Goal: Information Seeking & Learning: Find specific fact

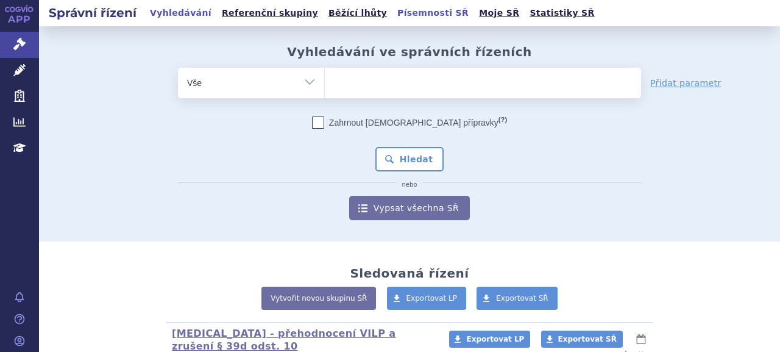
click at [394, 16] on link "Písemnosti SŘ" at bounding box center [433, 13] width 79 height 16
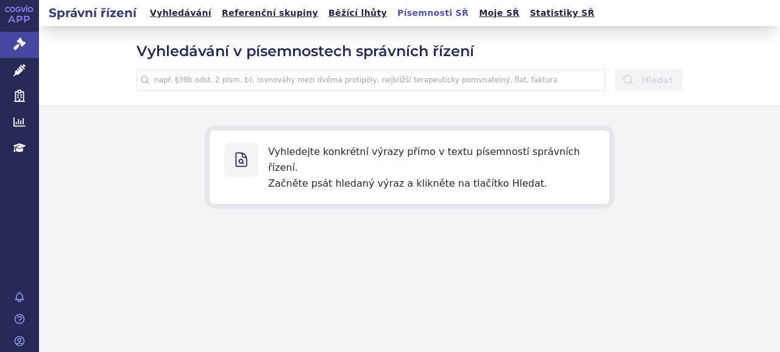
click at [288, 79] on input "text" at bounding box center [371, 80] width 469 height 22
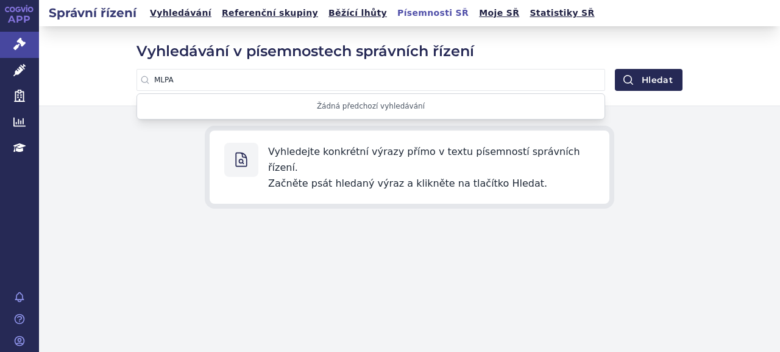
type input "MLPA"
click at [615, 69] on button "Hledat" at bounding box center [649, 80] width 68 height 22
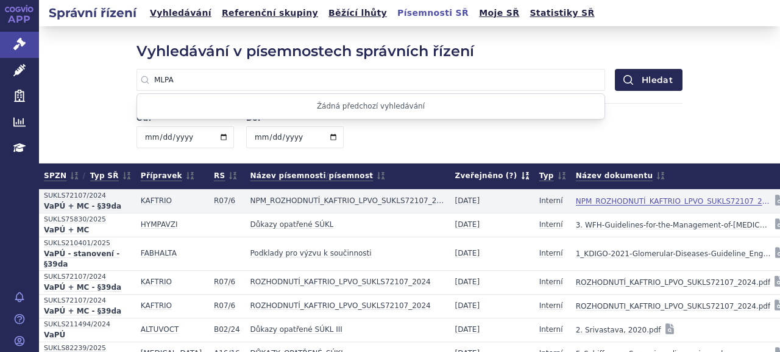
click at [698, 202] on link "NPM_ROZHODNUTÍ_KAFTRIO_LPVO_SUKLS72107_2024.pdf" at bounding box center [673, 201] width 195 height 17
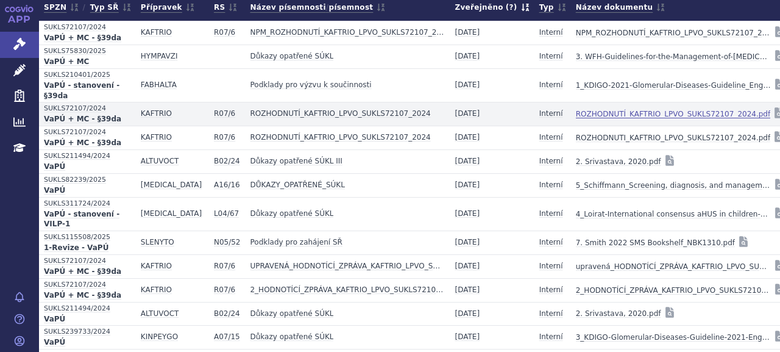
scroll to position [183, 0]
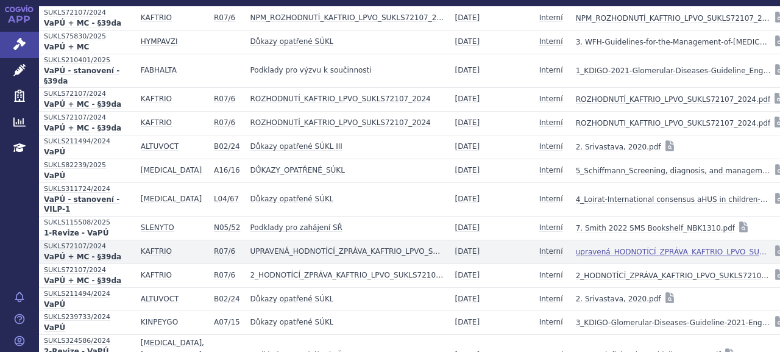
click at [614, 244] on link "upravená_HODNOTÍCÍ_ZPRÁVA_KAFTRIO_LPVO_SUKLS72107_2024.pdf" at bounding box center [673, 251] width 195 height 17
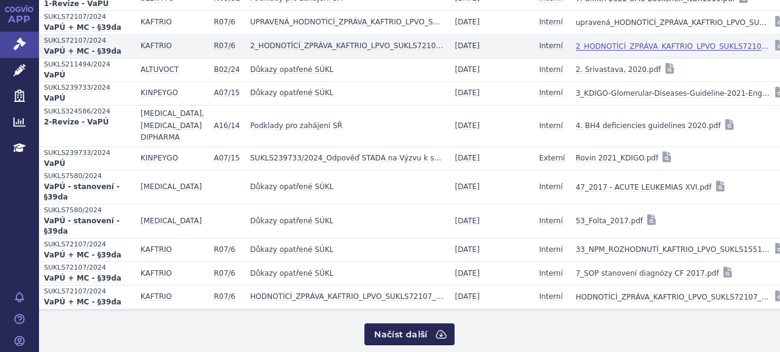
scroll to position [427, 0]
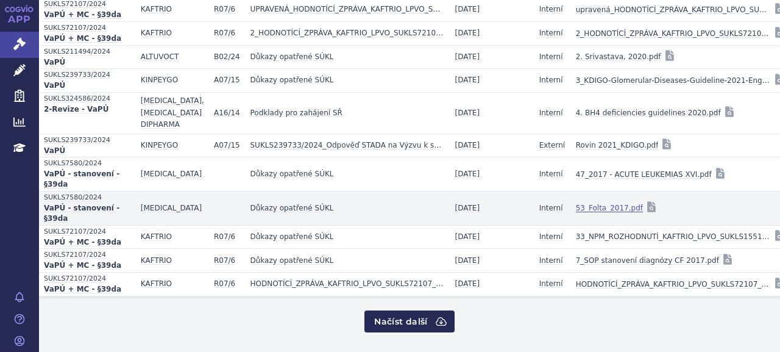
click at [576, 204] on link "53_Folta_2017.pdf" at bounding box center [609, 207] width 67 height 17
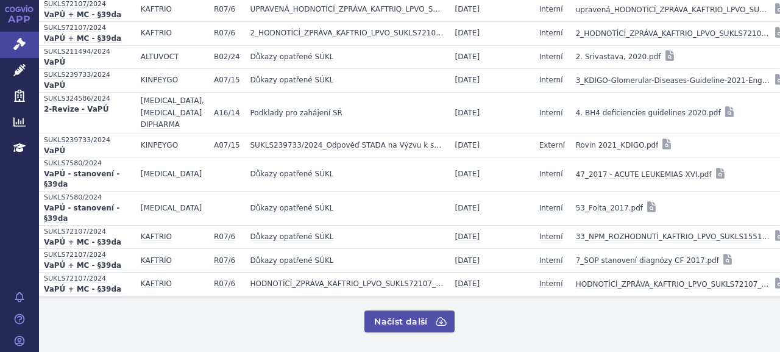
drag, startPoint x: 409, startPoint y: 321, endPoint x: 412, endPoint y: 305, distance: 15.5
click at [409, 321] on button "Načíst další" at bounding box center [410, 321] width 90 height 22
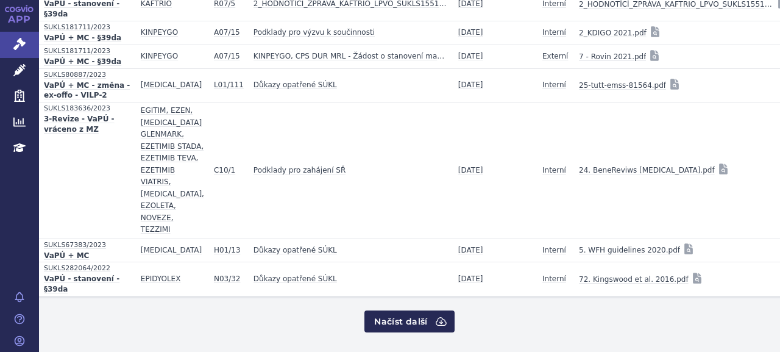
scroll to position [812, 0]
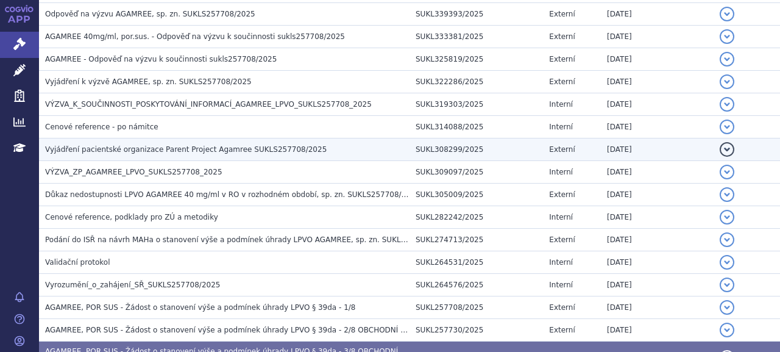
scroll to position [343, 0]
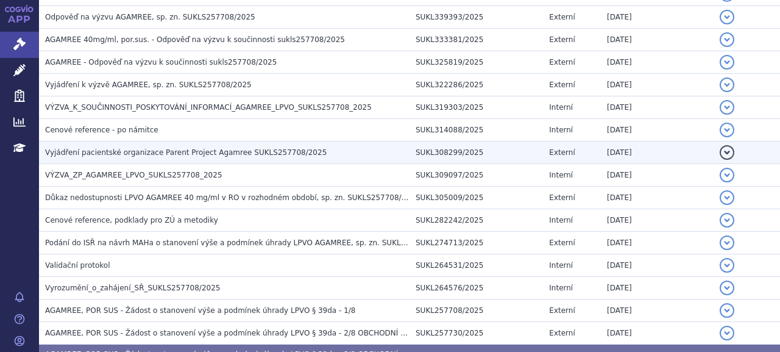
click at [230, 150] on span "Vyjádření pacientské organizace Parent Project Agamree SUKLS257708/2025" at bounding box center [186, 152] width 282 height 9
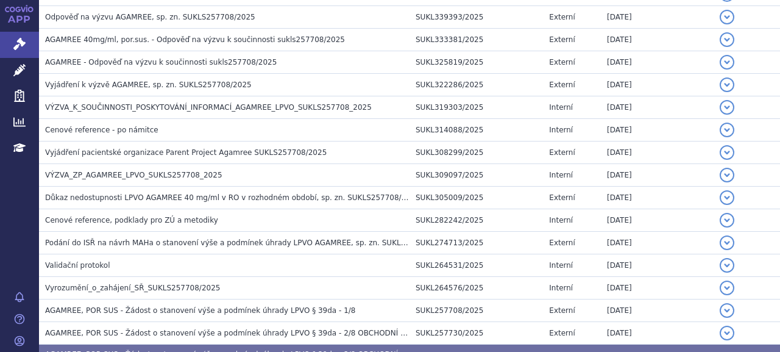
scroll to position [469, 0]
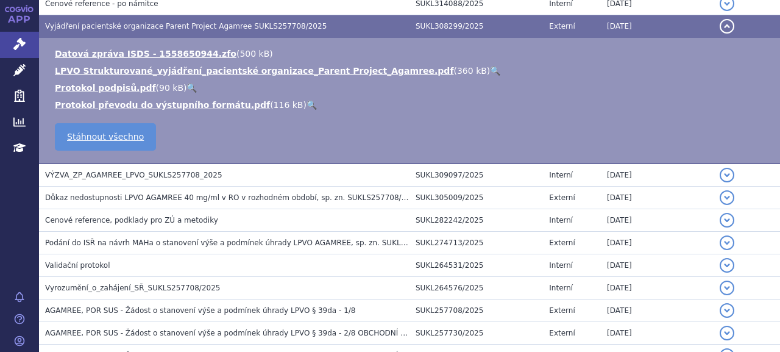
drag, startPoint x: 119, startPoint y: 73, endPoint x: 170, endPoint y: 76, distance: 50.7
click at [119, 73] on link "LPVO Strukturované_vyjádření_pacientské organizace_Parent Project_Agamree.pdf" at bounding box center [254, 71] width 399 height 10
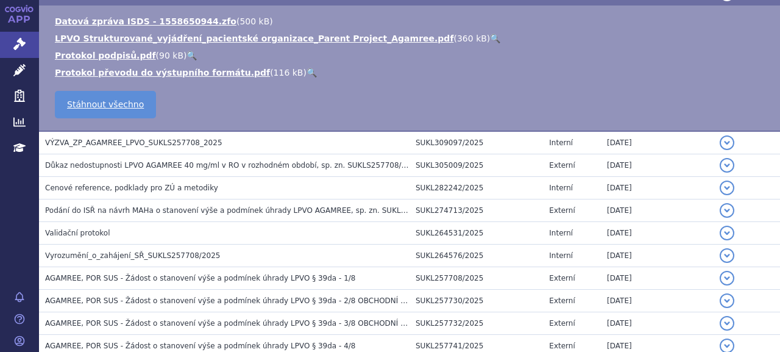
scroll to position [530, 0]
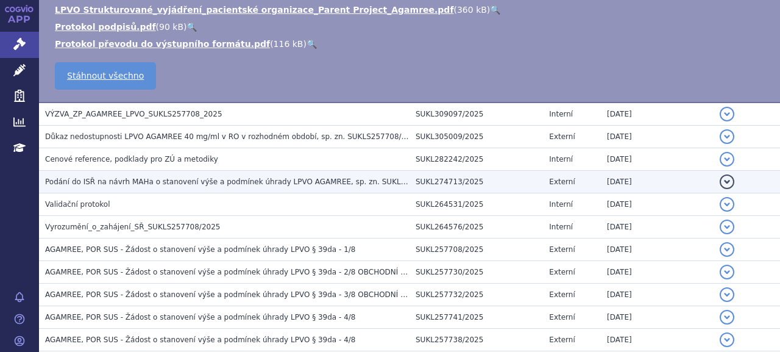
click at [220, 179] on span "Podání do ISŘ na návrh MAHa o stanovení výše a podmínek úhrady LPVO AGAMREE, sp…" at bounding box center [365, 181] width 641 height 9
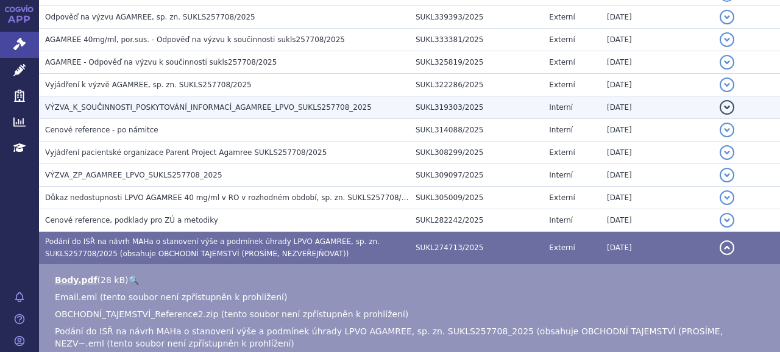
scroll to position [282, 0]
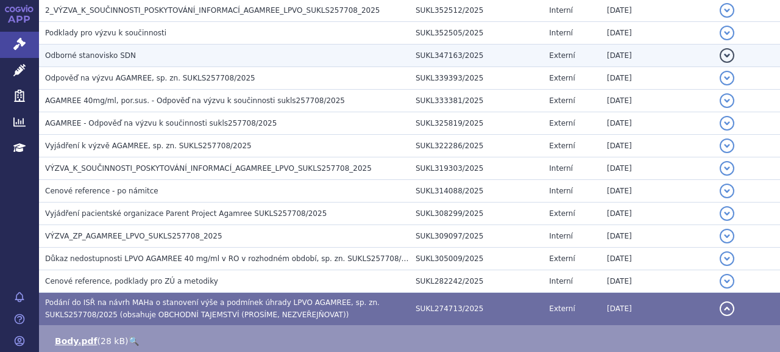
click at [127, 58] on h3 "Odborné stanovisko SDN" at bounding box center [227, 55] width 365 height 12
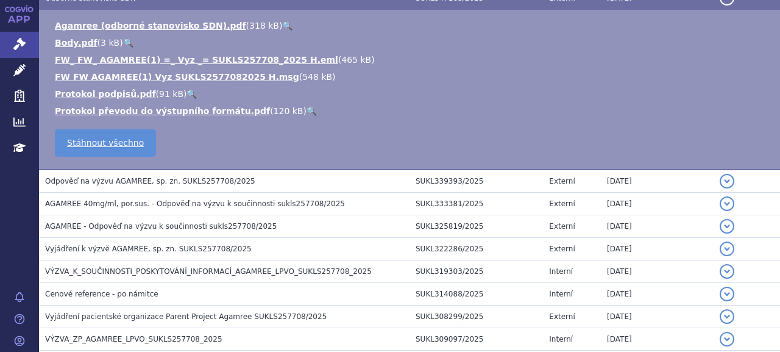
scroll to position [320, 0]
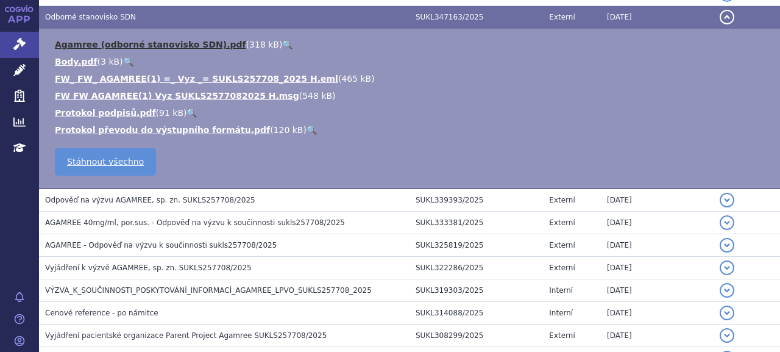
click at [128, 42] on link "Agamree (odborné stanovisko SDN).pdf" at bounding box center [150, 45] width 191 height 10
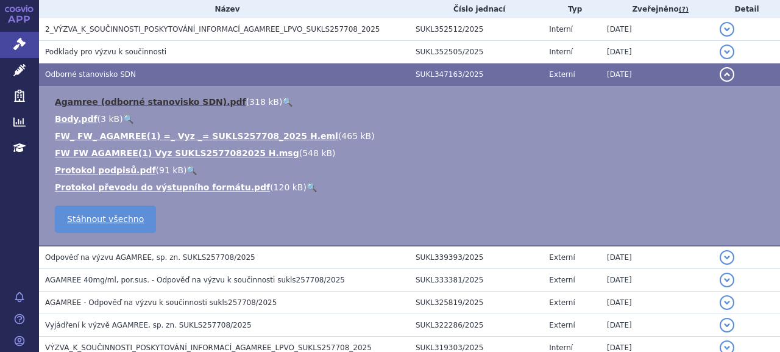
scroll to position [381, 0]
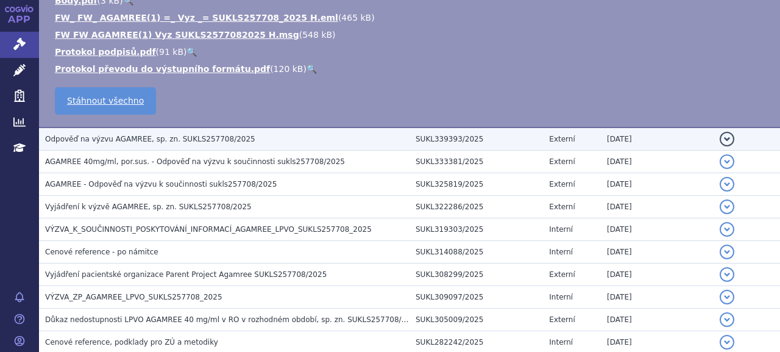
click at [177, 140] on span "Odpověď na výzvu AGAMREE, sp. zn. SUKLS257708/2025" at bounding box center [150, 139] width 210 height 9
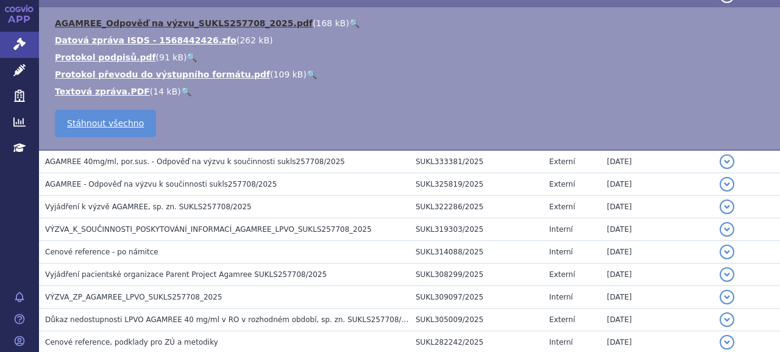
click at [120, 20] on link "AGAMREE_Odpověď na výzvu_SUKLS257708_2025.pdf" at bounding box center [184, 23] width 258 height 10
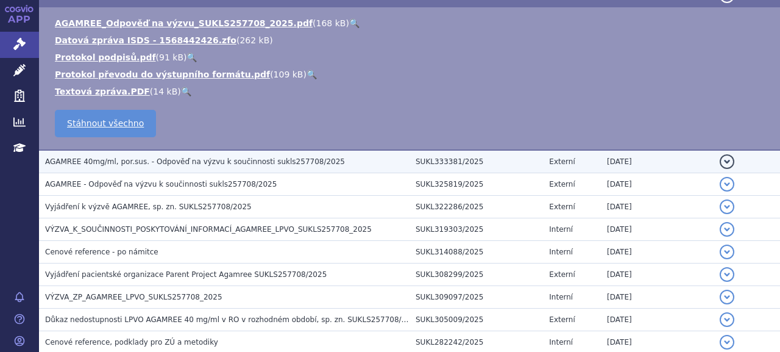
click at [155, 161] on span "AGAMREE 40mg/ml, por.sus. - Odpověď na výzvu k součinnosti sukls257708/2025" at bounding box center [195, 161] width 300 height 9
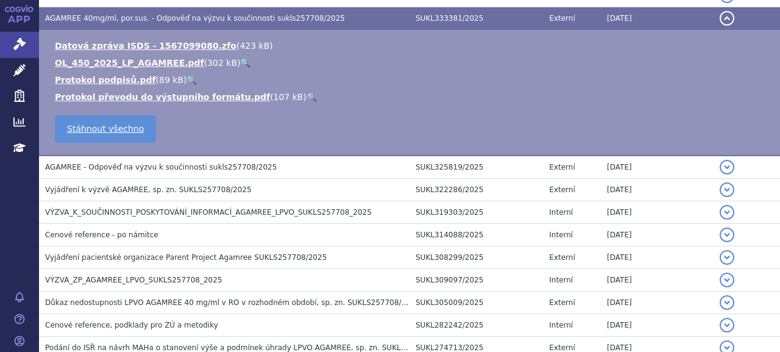
scroll to position [347, 0]
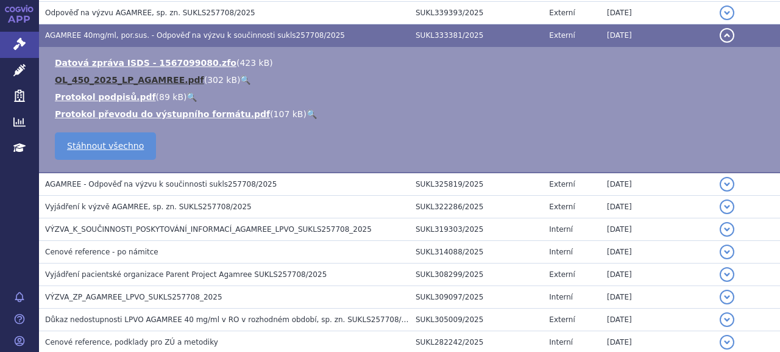
click at [108, 85] on link "OL_450_2025_LP_AGAMREE.pdf" at bounding box center [129, 80] width 149 height 10
click at [109, 82] on link "OL_450_2025_LP_AGAMREE.pdf" at bounding box center [129, 80] width 149 height 10
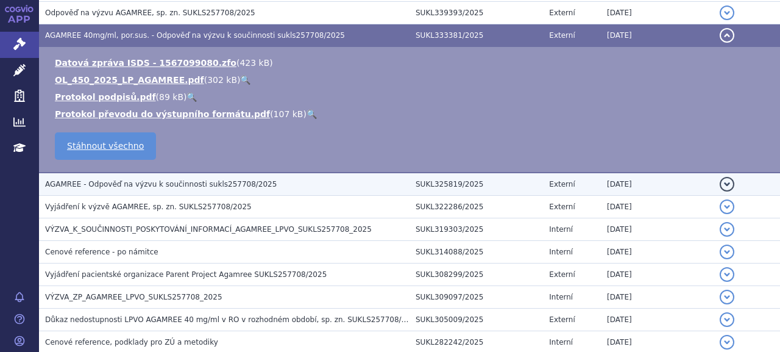
click at [132, 185] on span "AGAMREE - Odpověď na výzvu k součinnosti sukls257708/2025" at bounding box center [161, 184] width 232 height 9
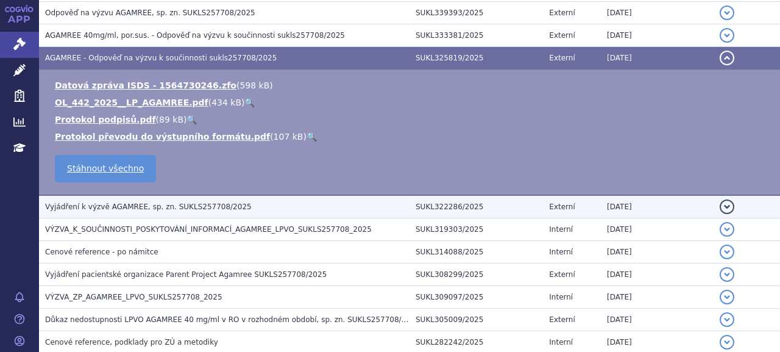
click at [110, 214] on td "Vyjádření k výzvě AGAMREE, sp. zn. SUKLS257708/2025" at bounding box center [224, 206] width 371 height 23
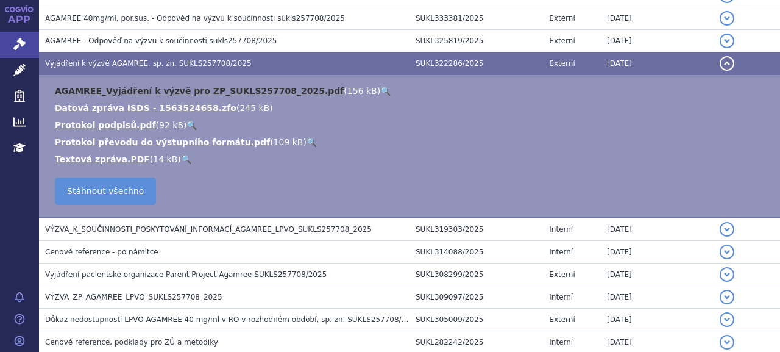
click at [121, 92] on link "AGAMREE_Vyjádření k výzvě pro ZP_SUKLS257708_2025.pdf" at bounding box center [199, 91] width 289 height 10
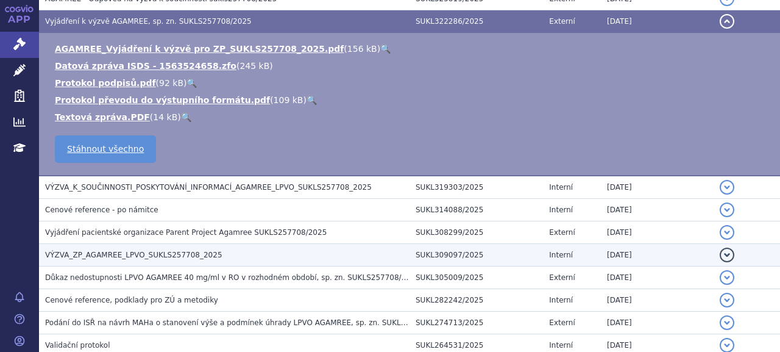
scroll to position [425, 0]
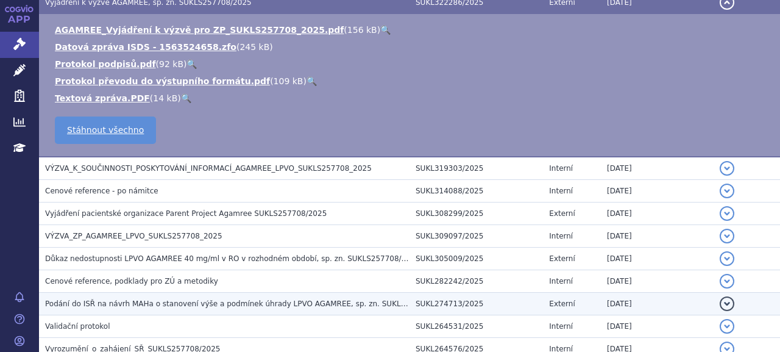
click at [99, 305] on span "Podání do ISŘ na návrh MAHa o stanovení výše a podmínek úhrady LPVO AGAMREE, sp…" at bounding box center [365, 303] width 641 height 9
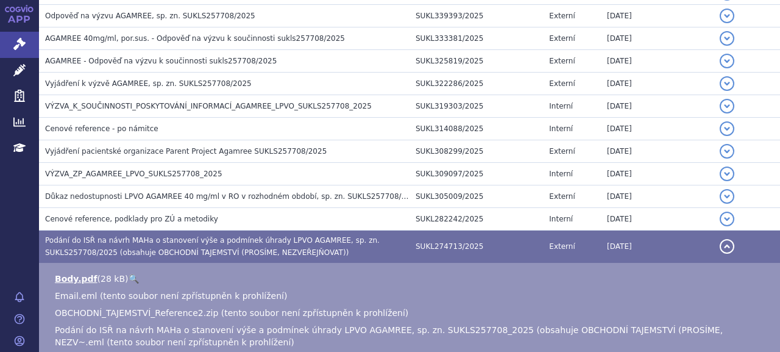
scroll to position [343, 0]
